Goal: Information Seeking & Learning: Check status

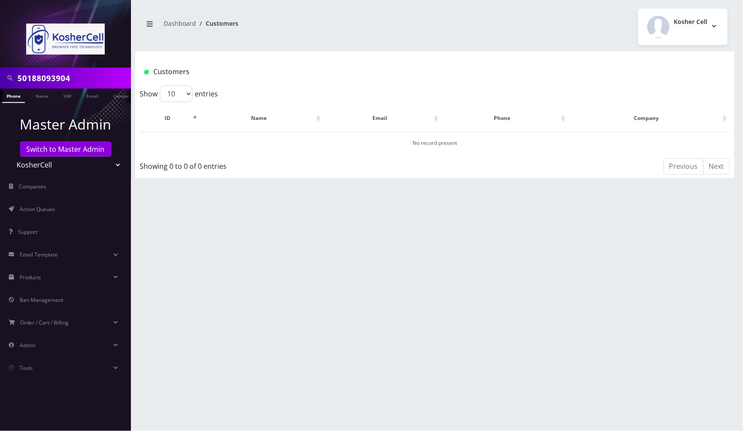
scroll to position [0, 4]
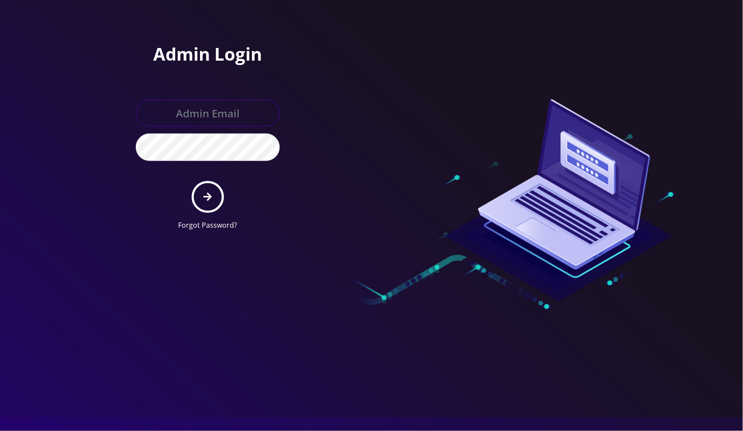
type input "jasper@britewireless.com"
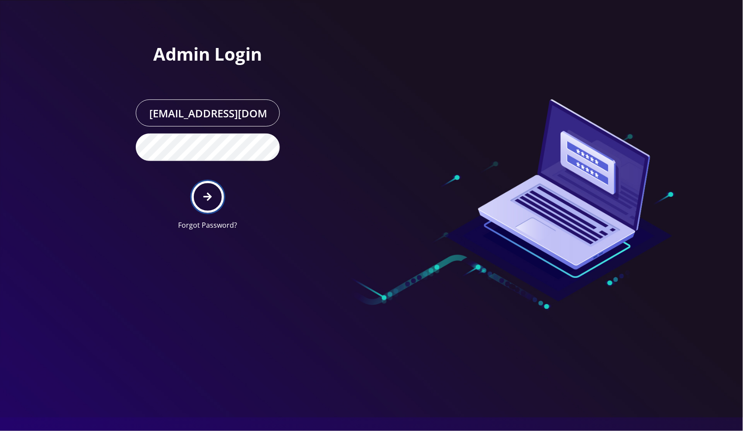
click at [208, 193] on icon "submit" at bounding box center [207, 197] width 8 height 8
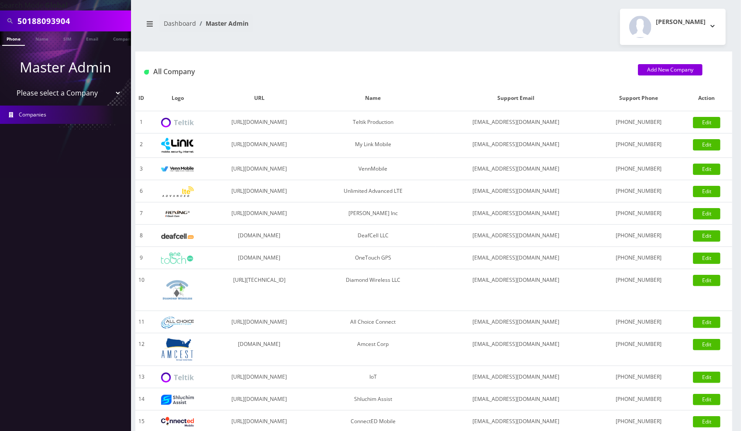
click at [544, 26] on div "Jasper Sabando Logout" at bounding box center [583, 27] width 299 height 36
click at [50, 17] on input "50188093904" at bounding box center [72, 21] width 111 height 17
paste input "[TECHNICAL_ID]"
type input "[TECHNICAL_ID]"
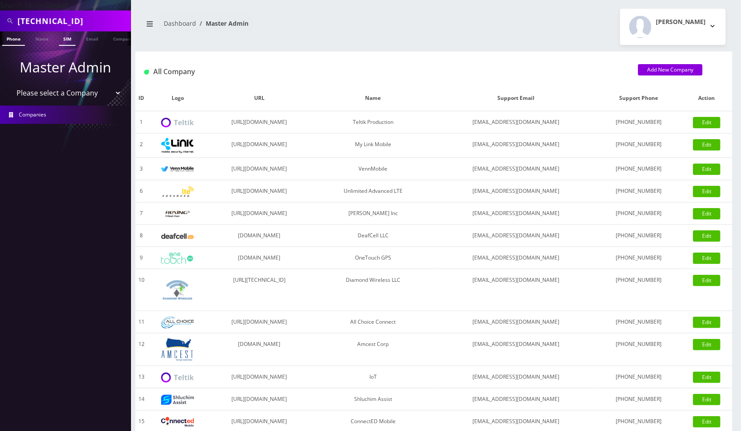
click at [65, 43] on link "SIM" at bounding box center [67, 38] width 17 height 14
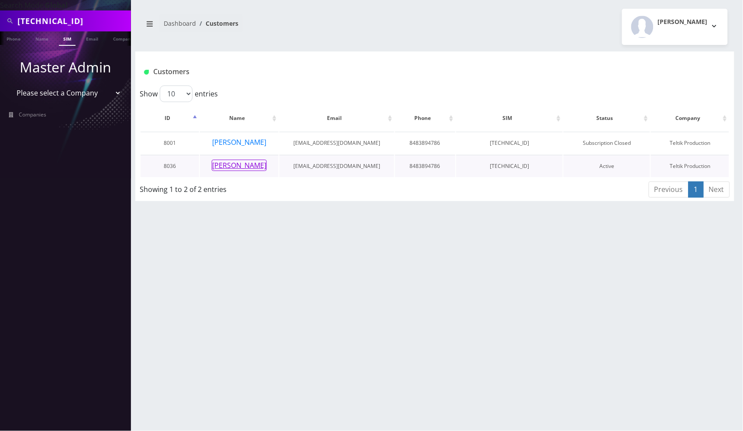
click at [244, 169] on button "[PERSON_NAME]" at bounding box center [239, 165] width 55 height 11
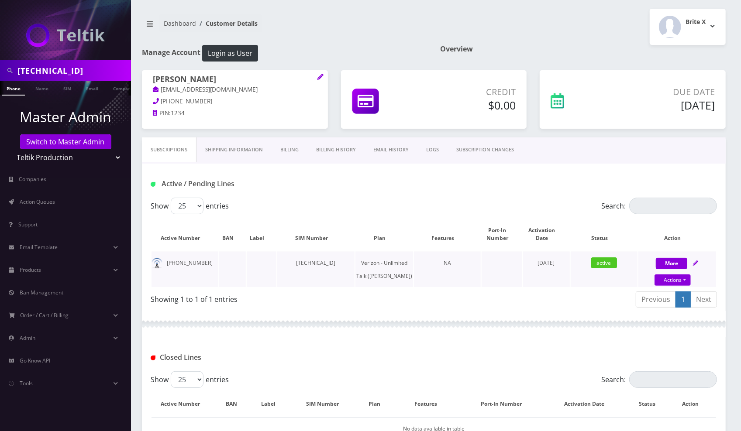
click at [177, 262] on td "[PHONE_NUMBER]" at bounding box center [184, 269] width 67 height 35
click at [259, 280] on td at bounding box center [262, 269] width 30 height 35
click at [180, 265] on td "[PHONE_NUMBER]" at bounding box center [184, 269] width 67 height 35
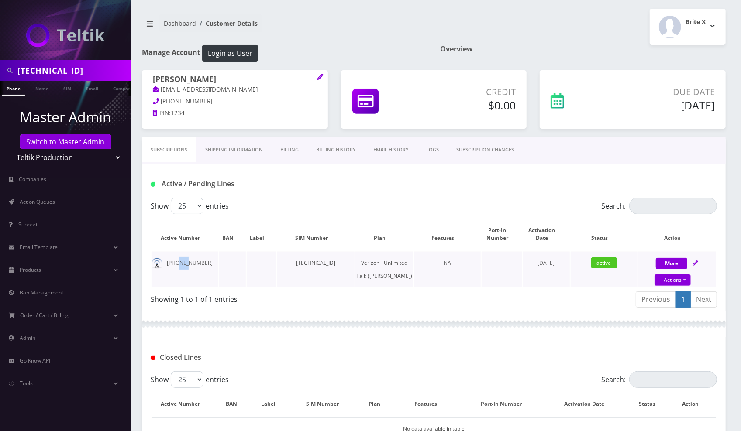
click at [180, 265] on td "848-389-4786" at bounding box center [184, 269] width 67 height 35
click at [179, 259] on td "848-389-4786" at bounding box center [184, 269] width 67 height 35
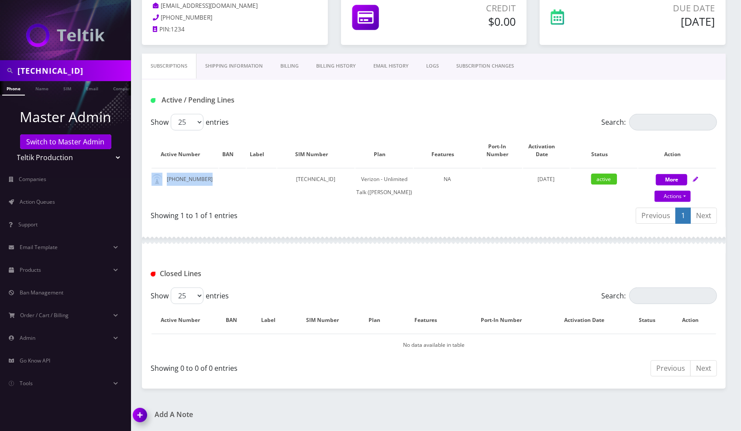
click at [518, 54] on link "SUBSCRIPTION CHANGES" at bounding box center [484, 66] width 75 height 25
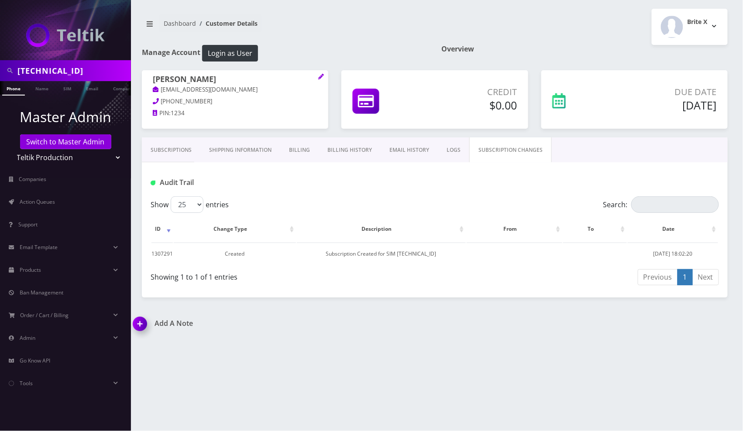
click at [175, 150] on link "Subscriptions" at bounding box center [171, 150] width 58 height 25
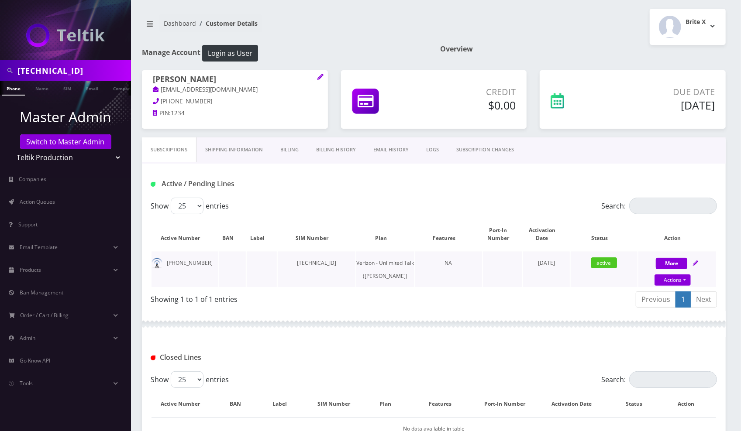
click at [323, 264] on td "[TECHNICAL_ID]" at bounding box center [317, 269] width 78 height 35
copy td "[TECHNICAL_ID]"
click at [295, 311] on div "Show 25 50 100 250 500 entries Search: Active Number BAN Label SIM Number Plan …" at bounding box center [434, 255] width 584 height 114
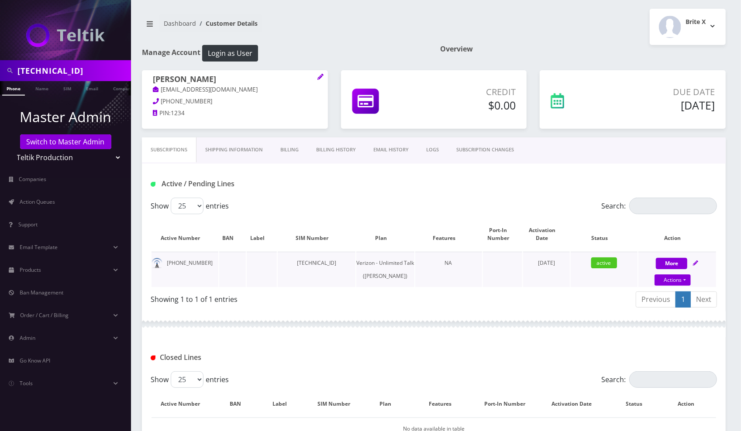
click at [466, 287] on td "NA" at bounding box center [448, 269] width 67 height 35
click at [69, 88] on link "SIM" at bounding box center [67, 88] width 17 height 14
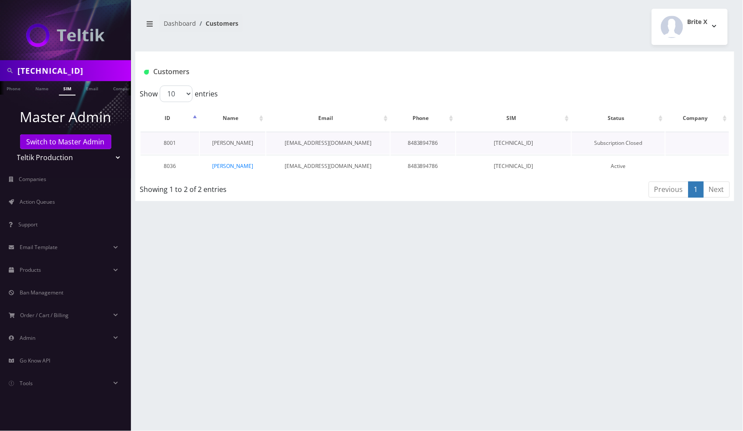
click at [224, 141] on link "[PERSON_NAME]" at bounding box center [232, 142] width 41 height 7
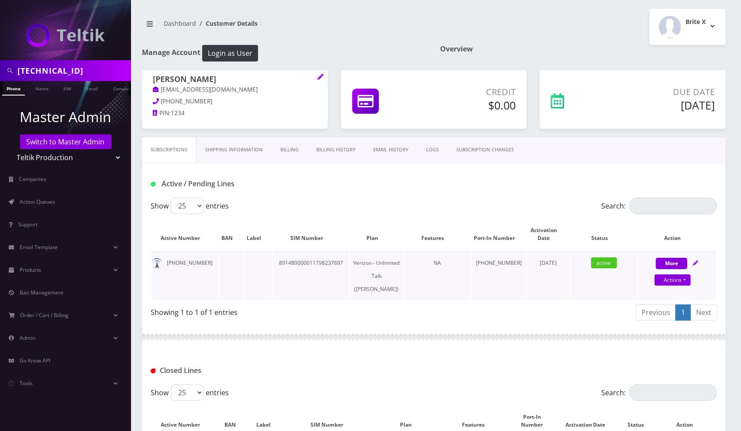
drag, startPoint x: 524, startPoint y: 265, endPoint x: 563, endPoint y: 270, distance: 39.6
click at [563, 270] on td "[DATE]" at bounding box center [548, 276] width 43 height 48
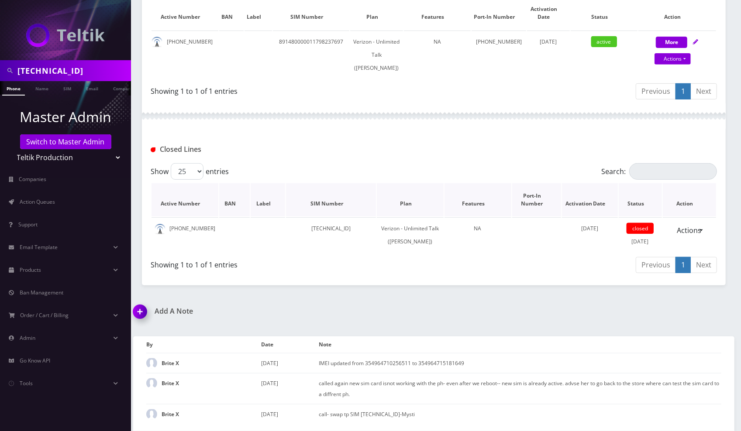
scroll to position [138, 0]
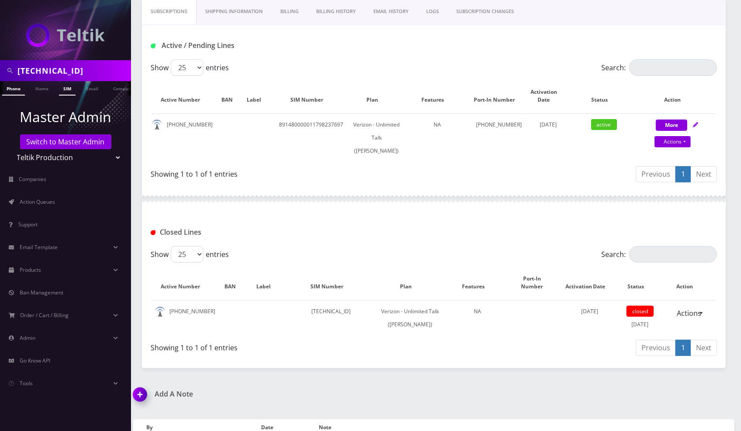
click at [69, 92] on link "SIM" at bounding box center [67, 88] width 17 height 14
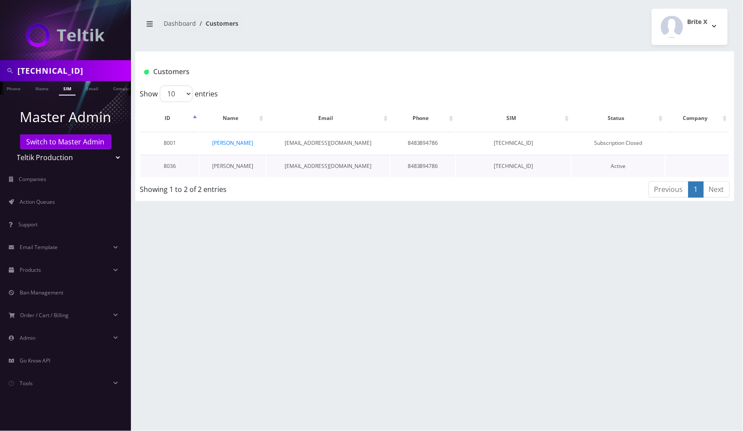
click at [234, 167] on link "[PERSON_NAME]" at bounding box center [232, 165] width 41 height 7
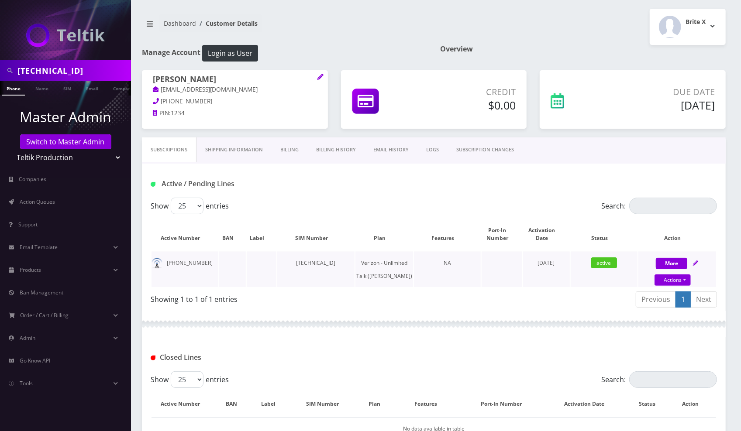
click at [329, 263] on td "[TECHNICAL_ID]" at bounding box center [316, 269] width 78 height 35
click at [62, 91] on link "SIM" at bounding box center [67, 88] width 17 height 14
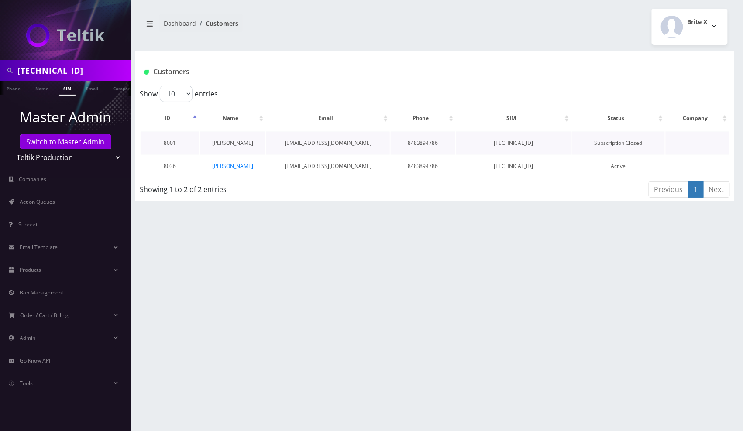
click at [235, 142] on link "[PERSON_NAME]" at bounding box center [232, 142] width 41 height 7
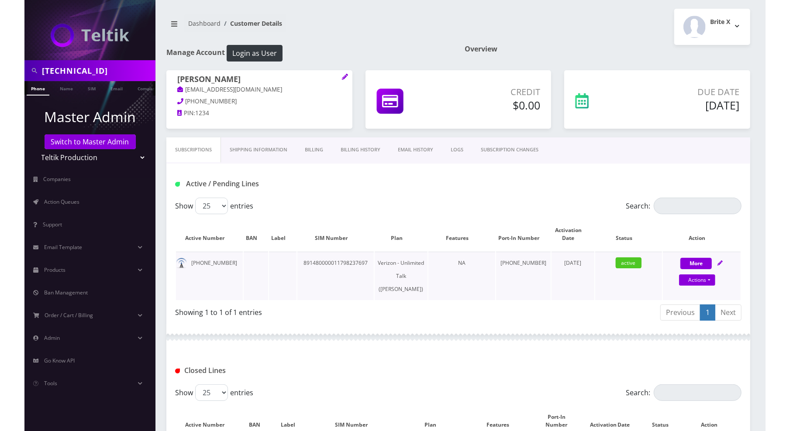
scroll to position [175, 0]
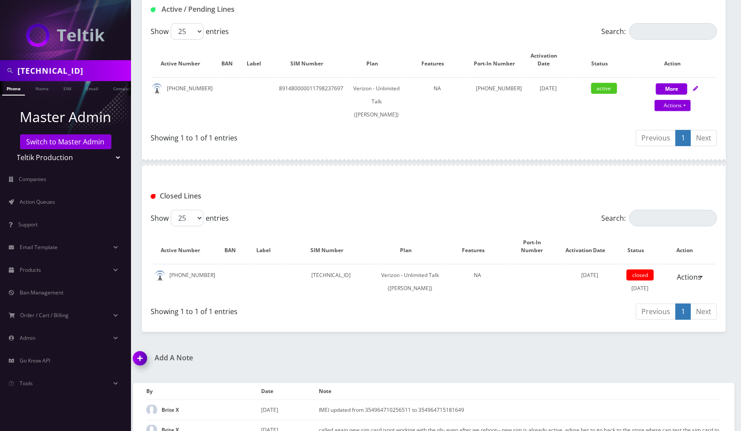
click at [406, 307] on div "Showing 1 to 1 of 1 entries" at bounding box center [289, 310] width 277 height 14
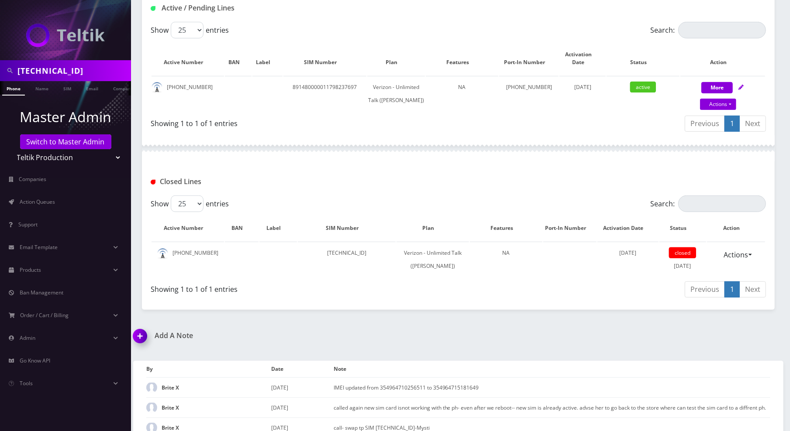
click at [575, 310] on div "Subscriptions Shipping Information Billing Billing History EMAIL HISTORY LOGS S…" at bounding box center [458, 136] width 633 height 347
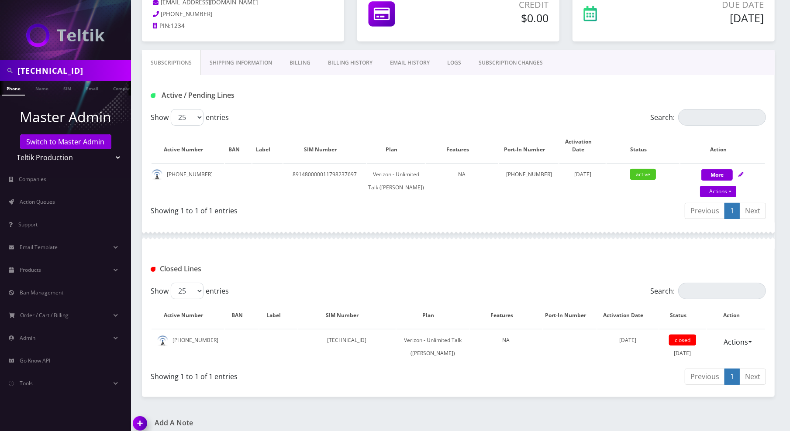
click at [374, 243] on div at bounding box center [458, 236] width 633 height 26
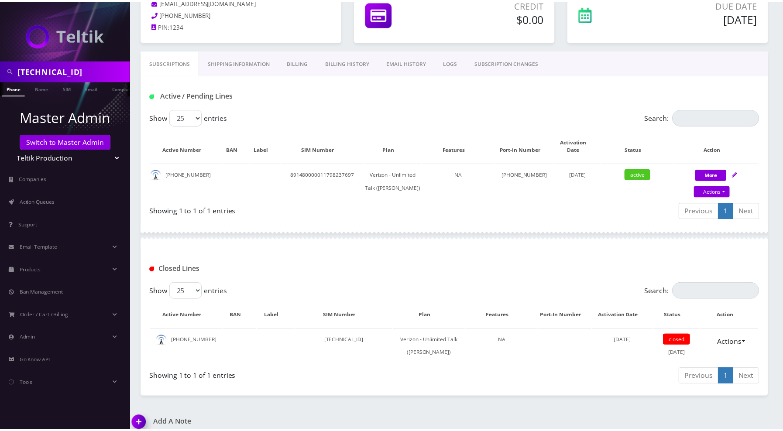
scroll to position [0, 0]
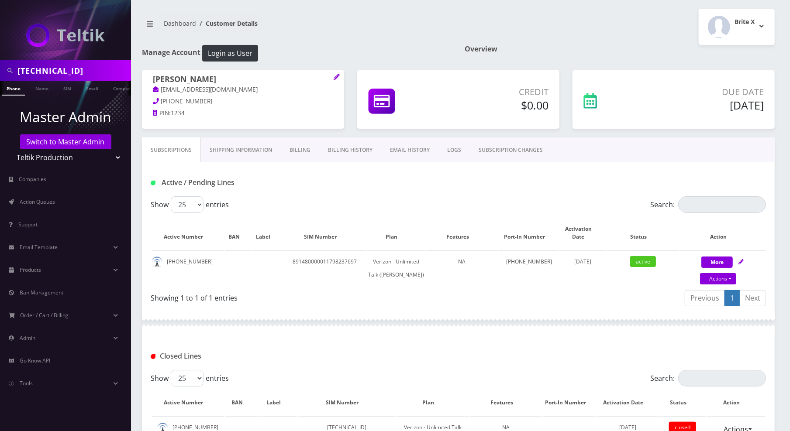
drag, startPoint x: 628, startPoint y: 52, endPoint x: 612, endPoint y: 52, distance: 16.2
click at [628, 52] on h1 "Overview" at bounding box center [620, 49] width 310 height 8
